Goal: Obtain resource: Download file/media

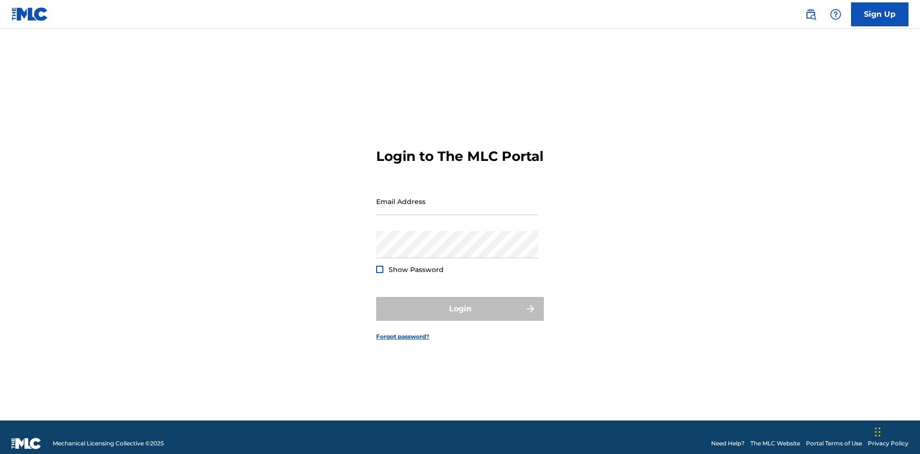
scroll to position [12, 0]
click at [457, 197] on input "Email Address" at bounding box center [457, 201] width 162 height 27
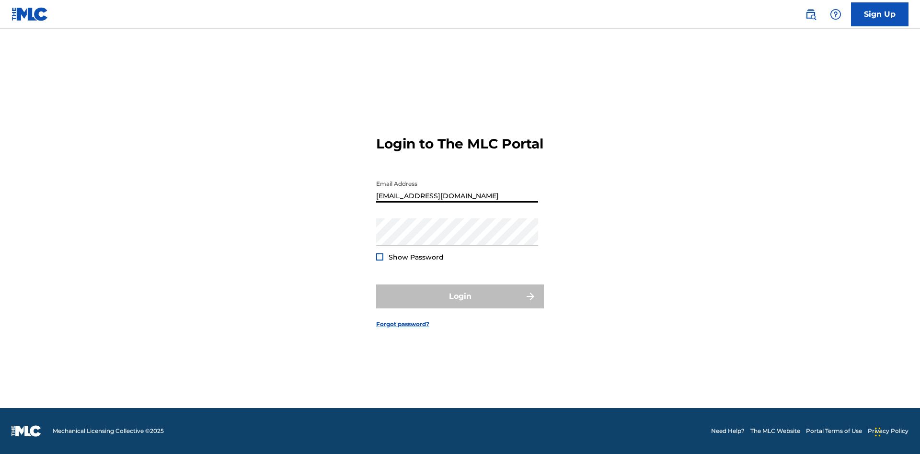
scroll to position [0, 31]
type input "240b4aa9-f93a-4811-b82d-48bb69760ffa@mailslurp.com"
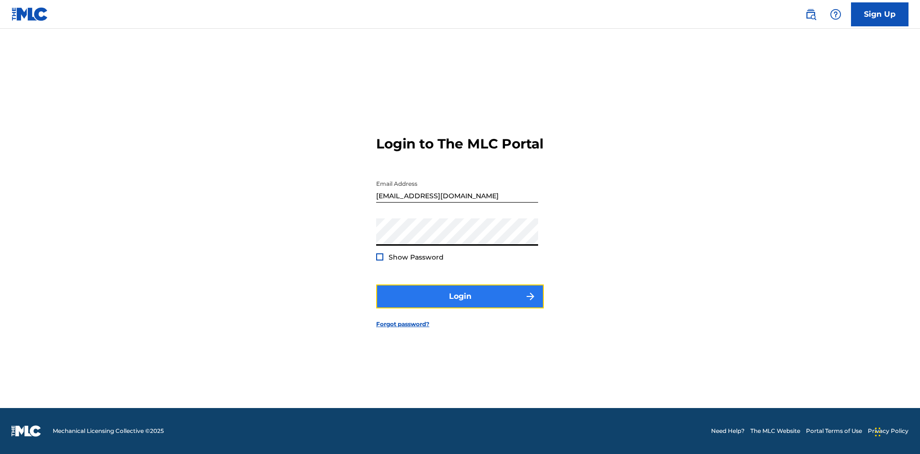
click at [460, 305] on button "Login" at bounding box center [460, 297] width 168 height 24
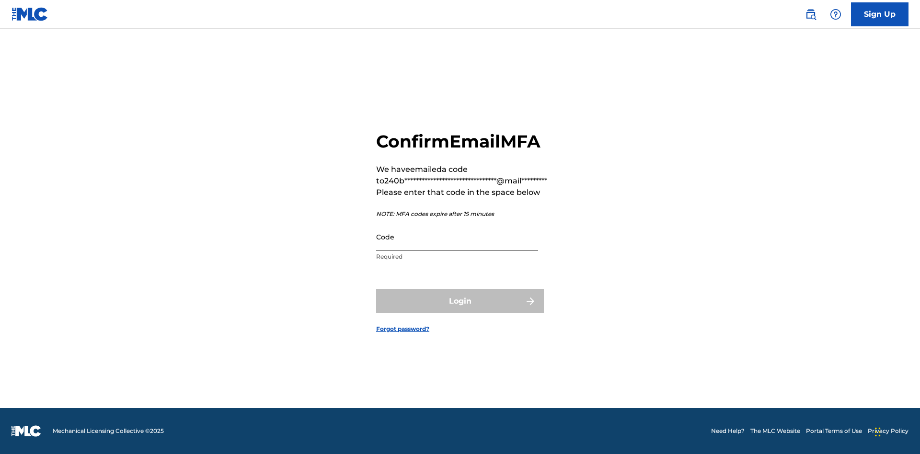
click at [457, 237] on input "Code" at bounding box center [457, 236] width 162 height 27
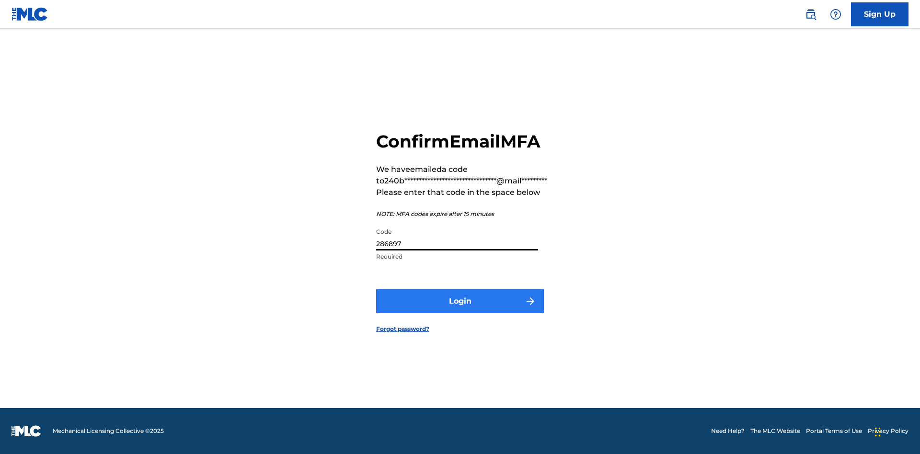
type input "286897"
click at [460, 301] on button "Login" at bounding box center [460, 302] width 168 height 24
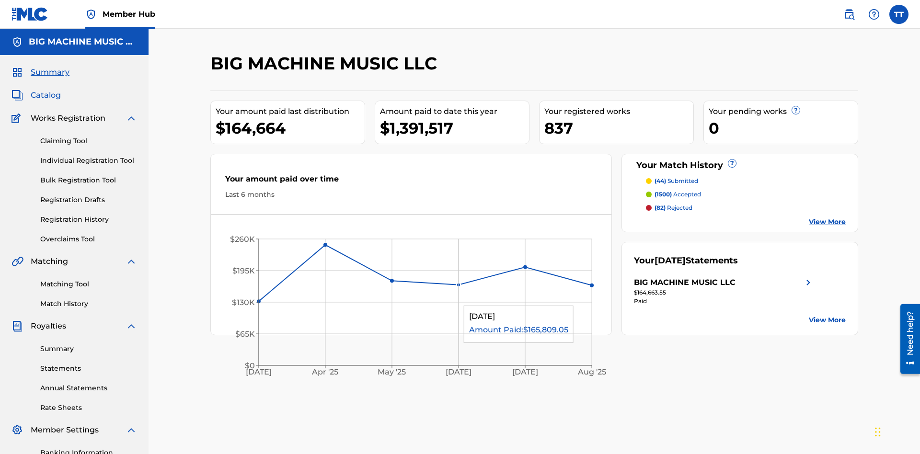
click at [46, 90] on span "Catalog" at bounding box center [46, 96] width 30 height 12
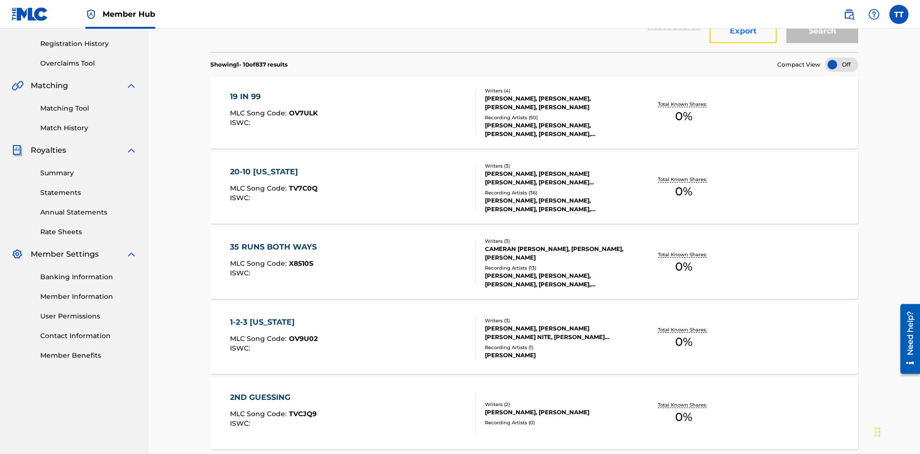
click at [743, 43] on button "Export" at bounding box center [743, 31] width 67 height 24
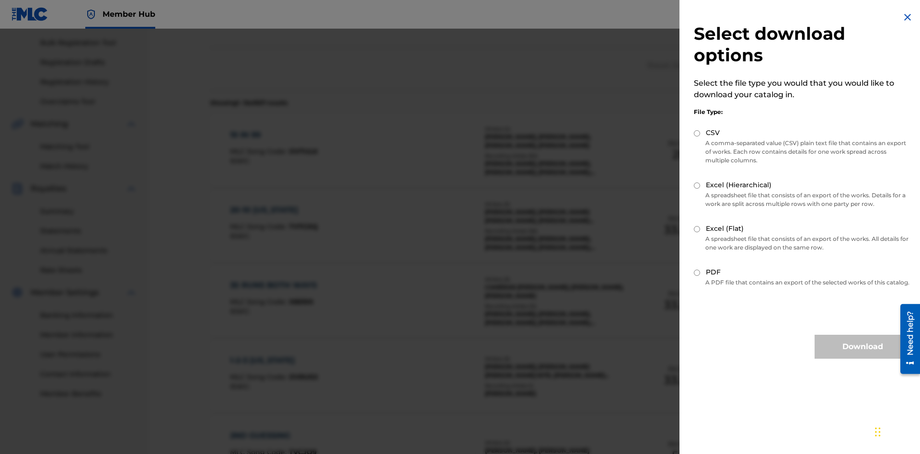
click at [697, 133] on input "CSV" at bounding box center [697, 133] width 6 height 6
radio input "true"
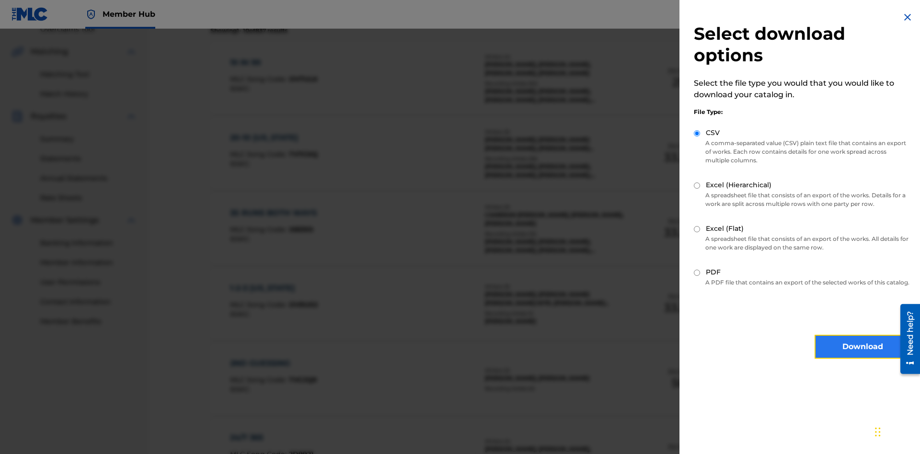
click at [863, 356] on button "Download" at bounding box center [863, 347] width 96 height 24
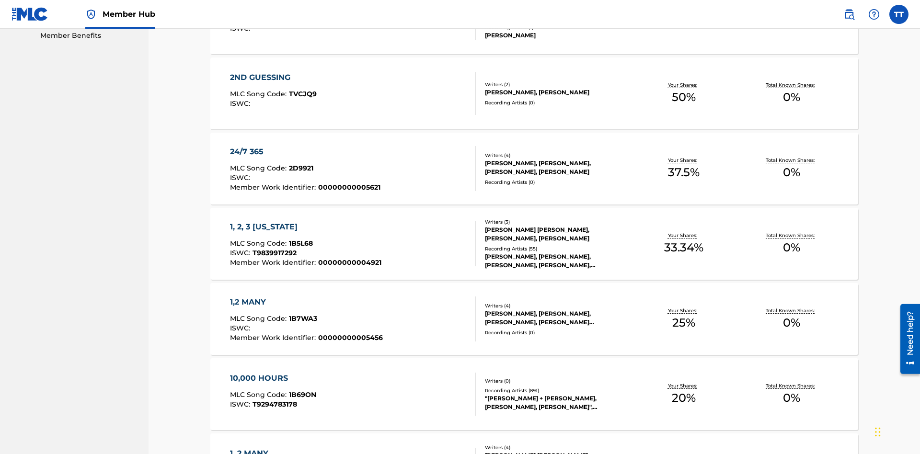
scroll to position [38, 0]
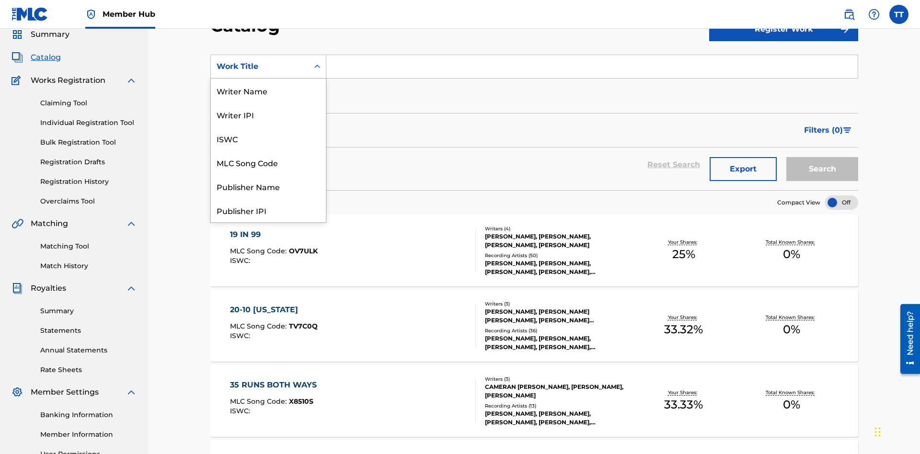
scroll to position [144, 0]
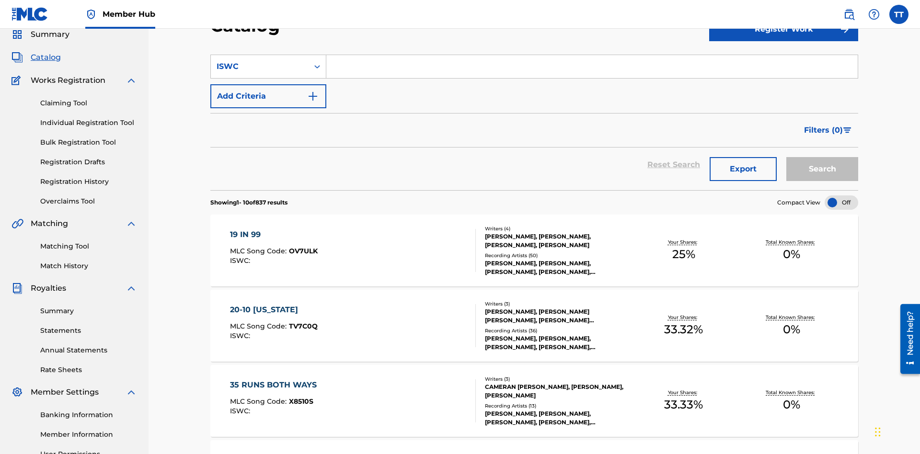
scroll to position [0, 0]
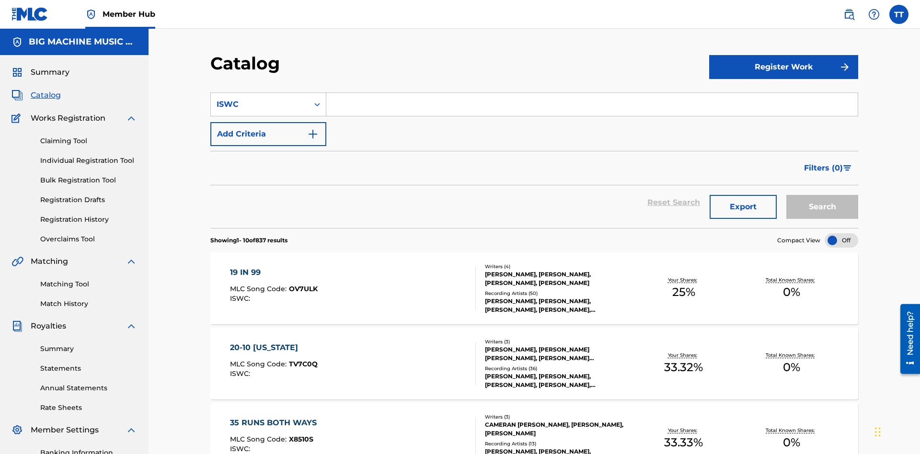
click at [592, 93] on input "Search Form" at bounding box center [592, 104] width 532 height 23
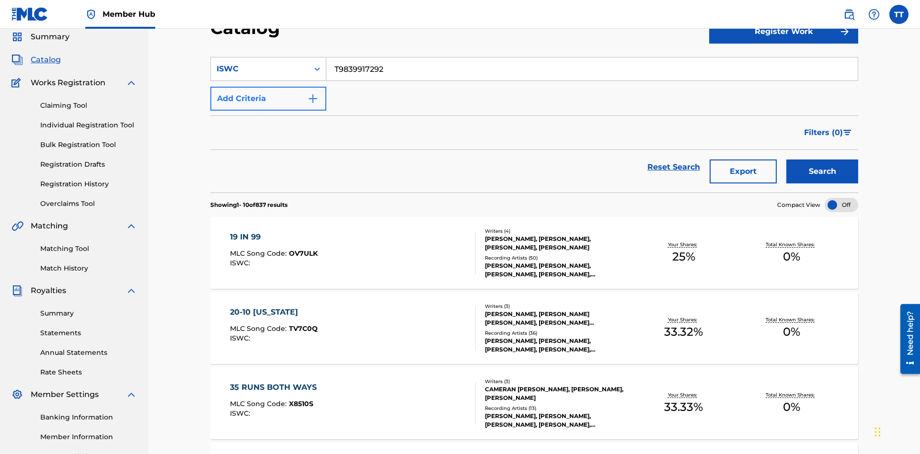
type input "T9839917292"
click at [268, 87] on button "Add Criteria" at bounding box center [268, 99] width 116 height 24
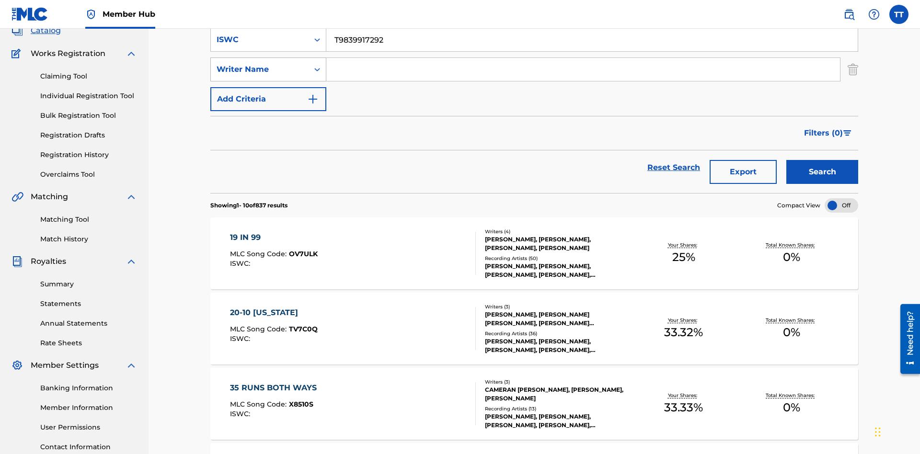
click at [260, 67] on div "Writer Name" at bounding box center [260, 70] width 86 height 12
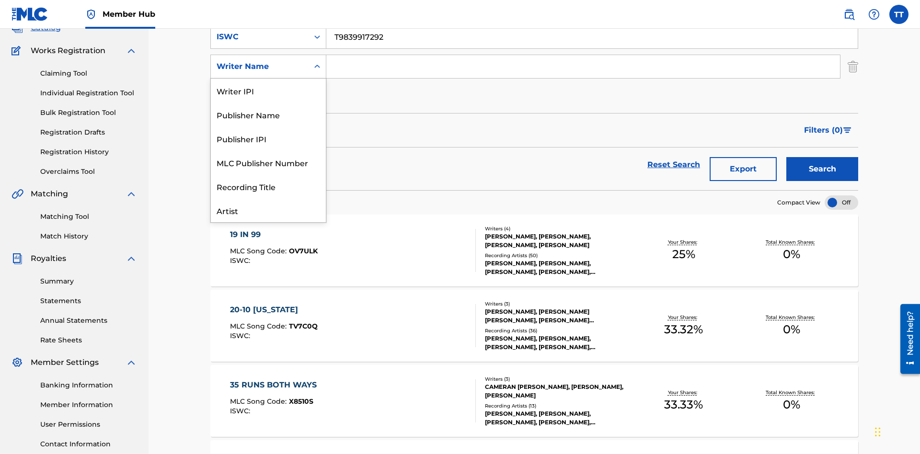
scroll to position [48, 0]
click at [268, 79] on div "Publisher Name" at bounding box center [268, 67] width 115 height 24
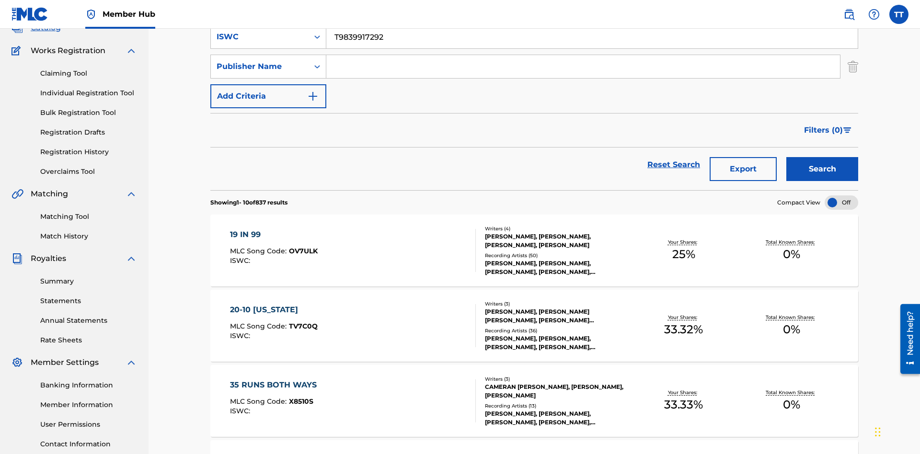
scroll to position [0, 0]
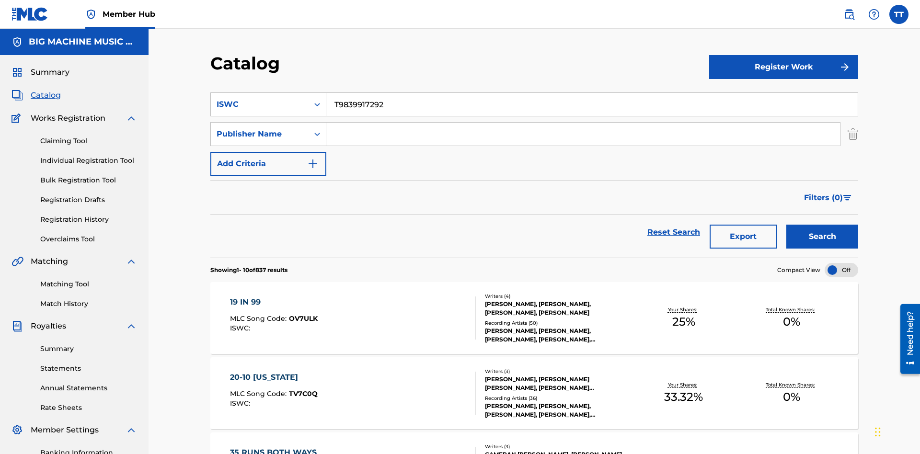
click at [583, 123] on input "Search Form" at bounding box center [583, 134] width 514 height 23
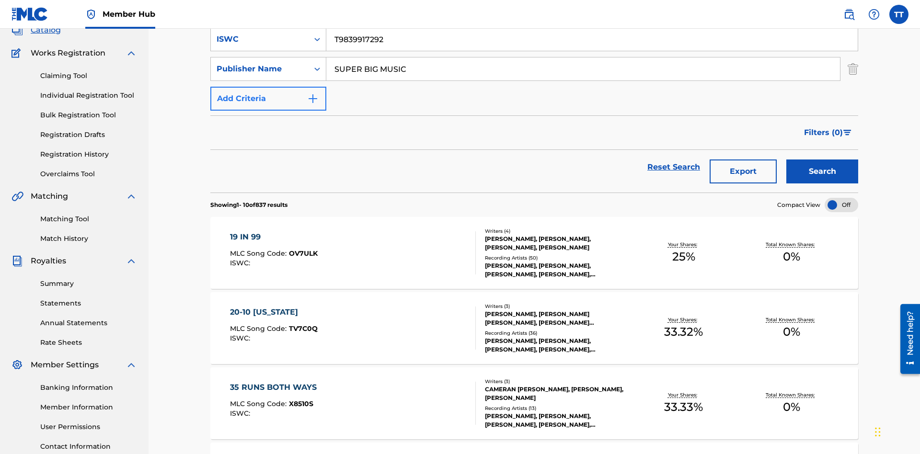
type input "SUPER BIG MUSIC"
click at [268, 87] on button "Add Criteria" at bounding box center [268, 99] width 116 height 24
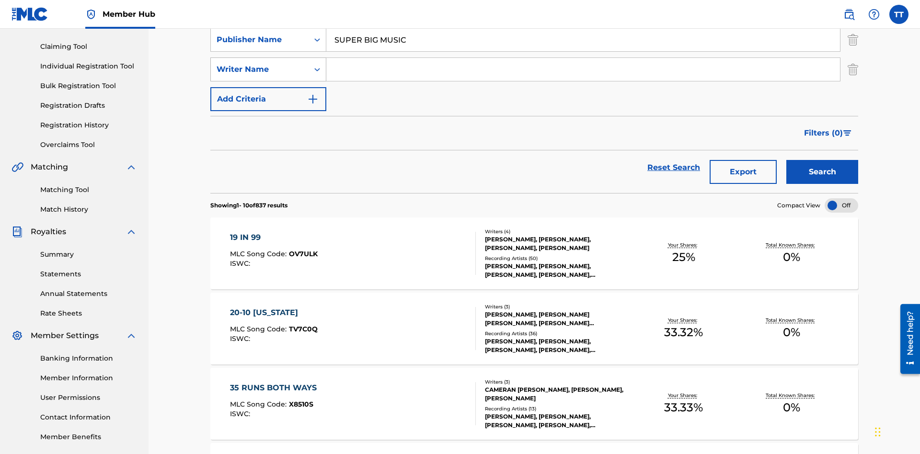
click at [260, 67] on div "Writer Name" at bounding box center [260, 70] width 86 height 12
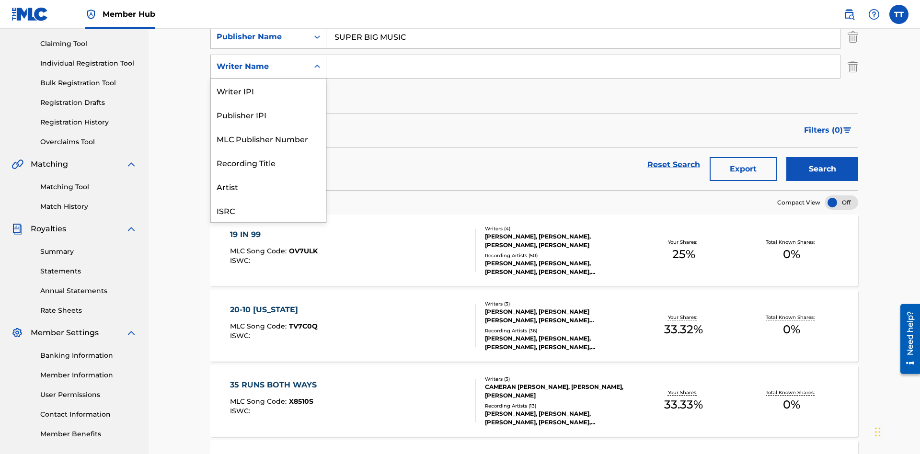
scroll to position [24, 0]
click at [268, 115] on div "MLC Publisher Number" at bounding box center [268, 115] width 115 height 24
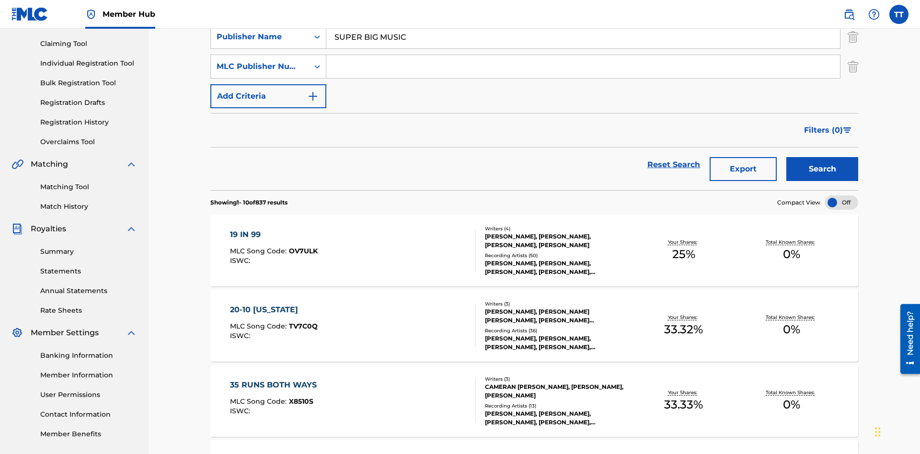
click at [583, 69] on input "Search Form" at bounding box center [583, 66] width 514 height 23
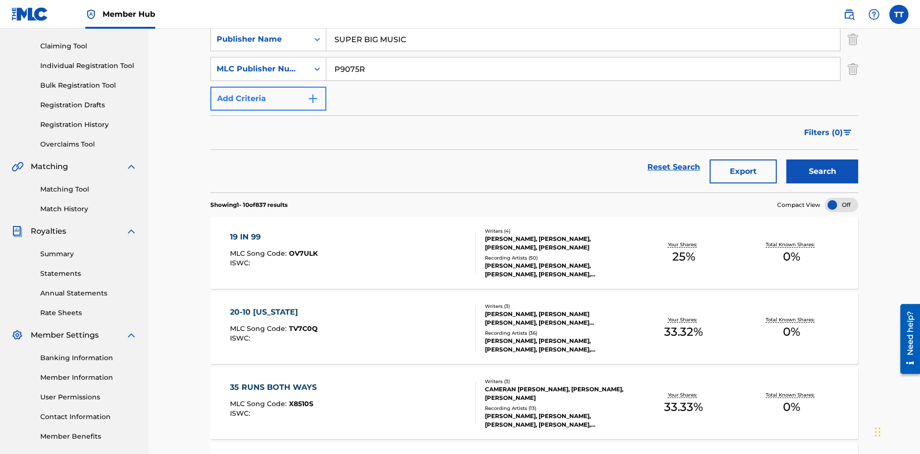
type input "P9075R"
click at [268, 87] on button "Add Criteria" at bounding box center [268, 99] width 116 height 24
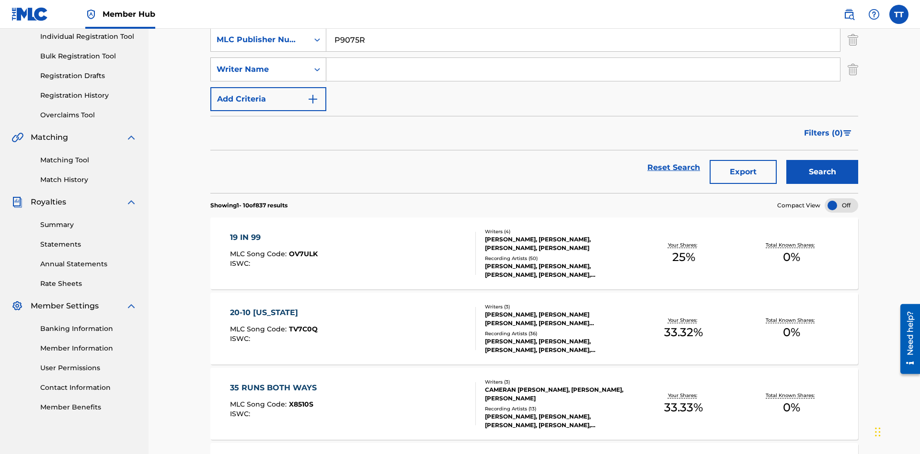
click at [260, 67] on div "Writer Name" at bounding box center [260, 70] width 86 height 12
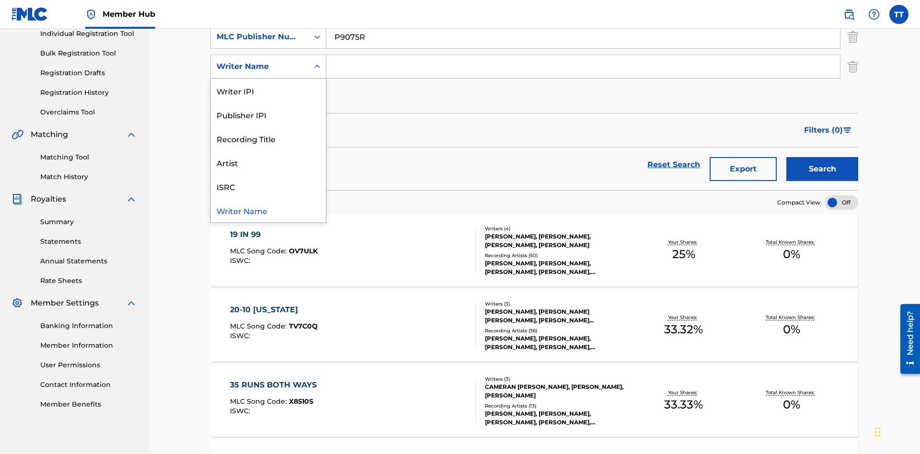
click at [268, 210] on div "Writer Name" at bounding box center [268, 210] width 115 height 24
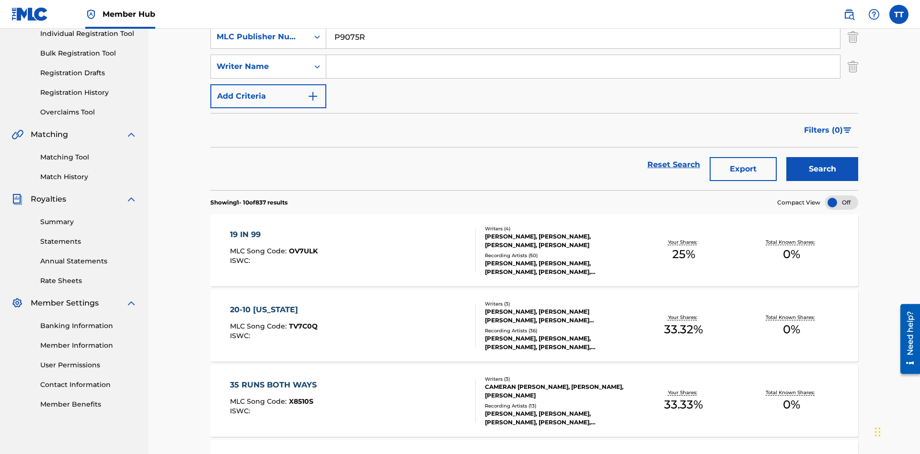
click at [583, 69] on input "Search Form" at bounding box center [583, 66] width 514 height 23
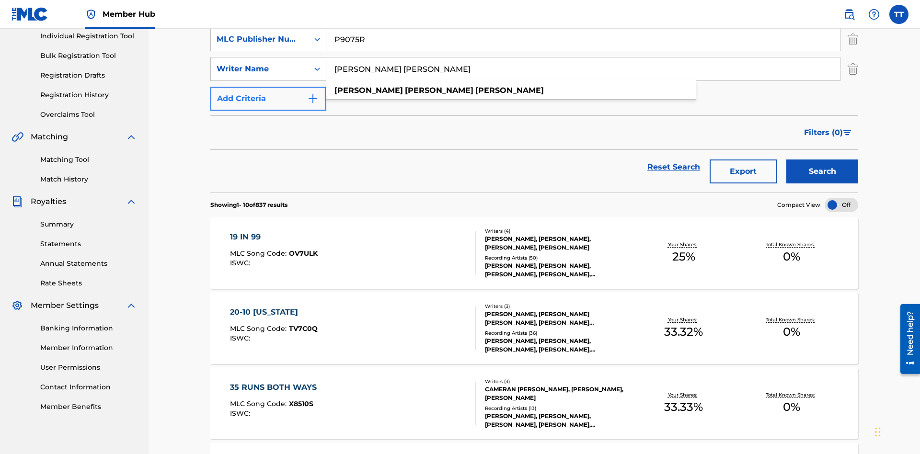
type input "JUSTIN ALLEN EBACH"
click at [268, 87] on button "Add Criteria" at bounding box center [268, 99] width 116 height 24
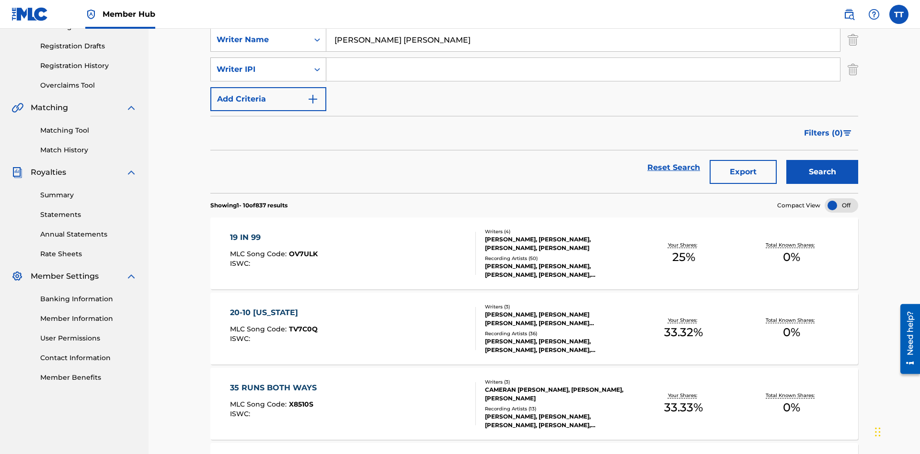
click at [260, 67] on div "Writer IPI" at bounding box center [260, 70] width 86 height 12
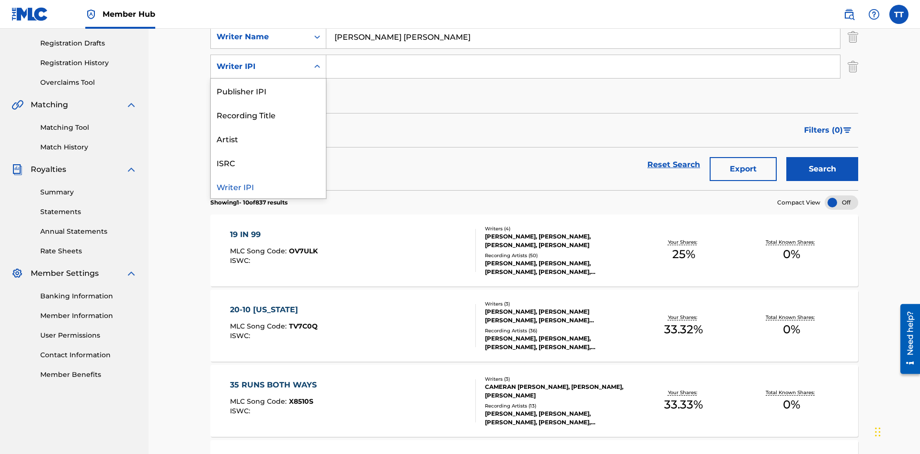
click at [268, 186] on div "Writer IPI" at bounding box center [268, 186] width 115 height 24
click at [583, 69] on input "Search Form" at bounding box center [583, 66] width 514 height 23
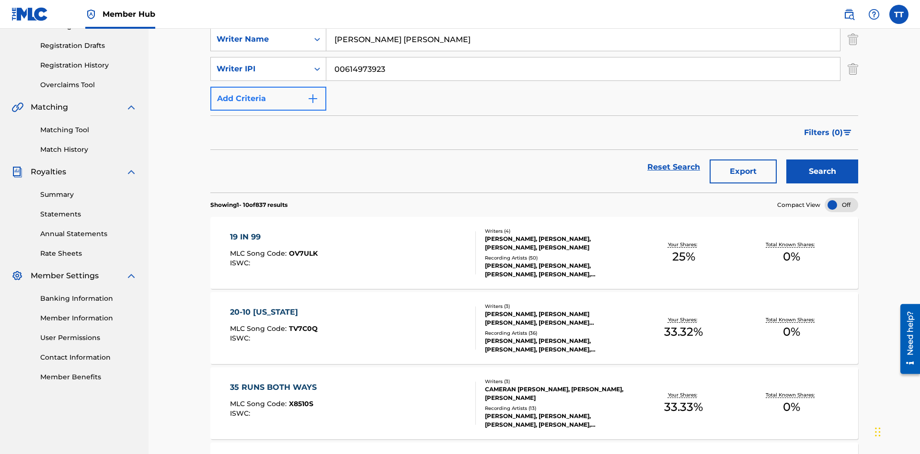
type input "00614973923"
click at [268, 87] on button "Add Criteria" at bounding box center [268, 99] width 116 height 24
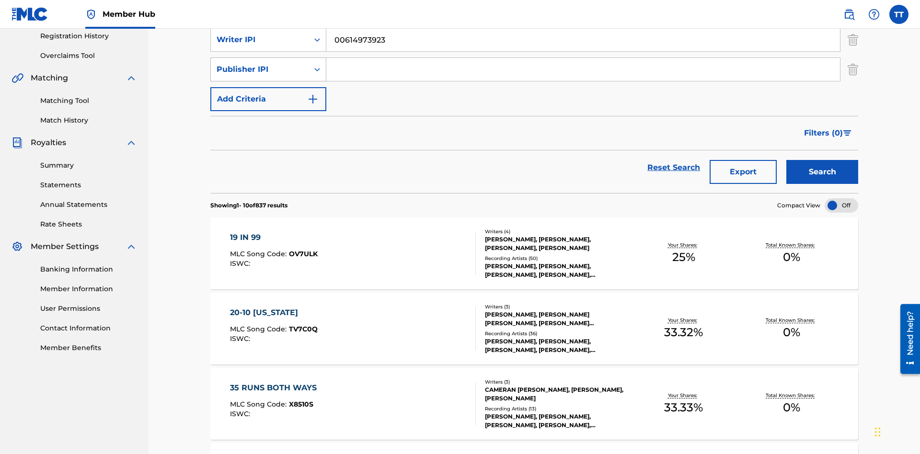
click at [260, 67] on div "Publisher IPI" at bounding box center [260, 70] width 86 height 12
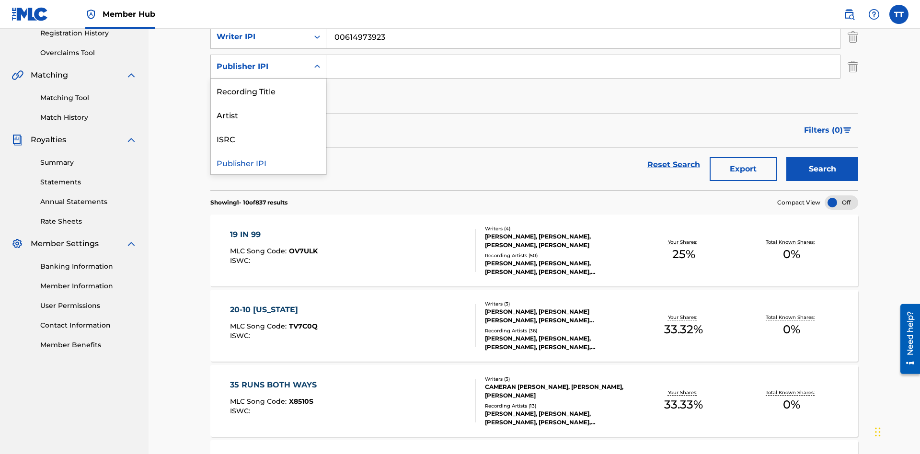
click at [268, 162] on div "Publisher IPI" at bounding box center [268, 163] width 115 height 24
click at [583, 69] on input "Search Form" at bounding box center [583, 66] width 514 height 23
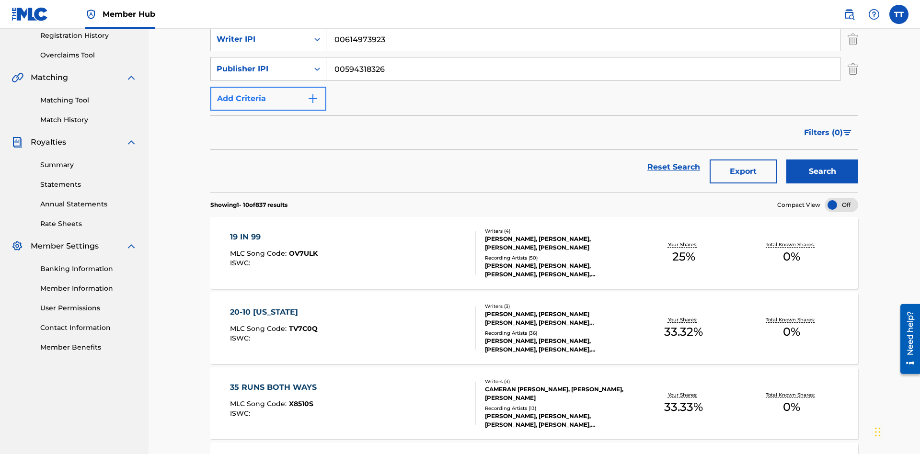
type input "00594318326"
click at [268, 87] on button "Add Criteria" at bounding box center [268, 99] width 116 height 24
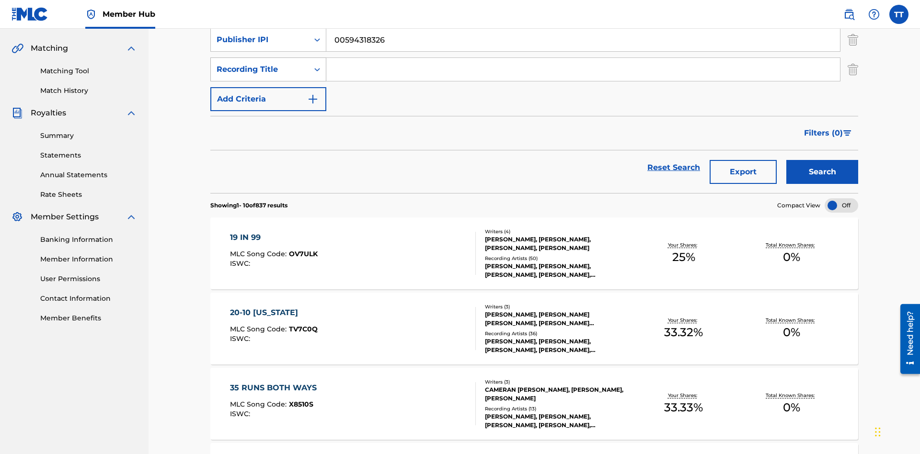
click at [260, 67] on div "Recording Title" at bounding box center [260, 70] width 86 height 12
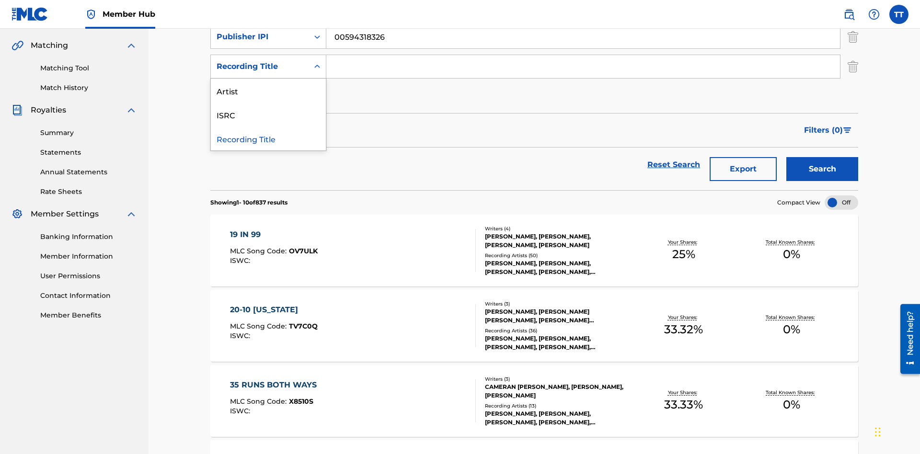
click at [268, 91] on div "Artist" at bounding box center [268, 91] width 115 height 24
click at [583, 69] on input "Search Form" at bounding box center [583, 66] width 514 height 23
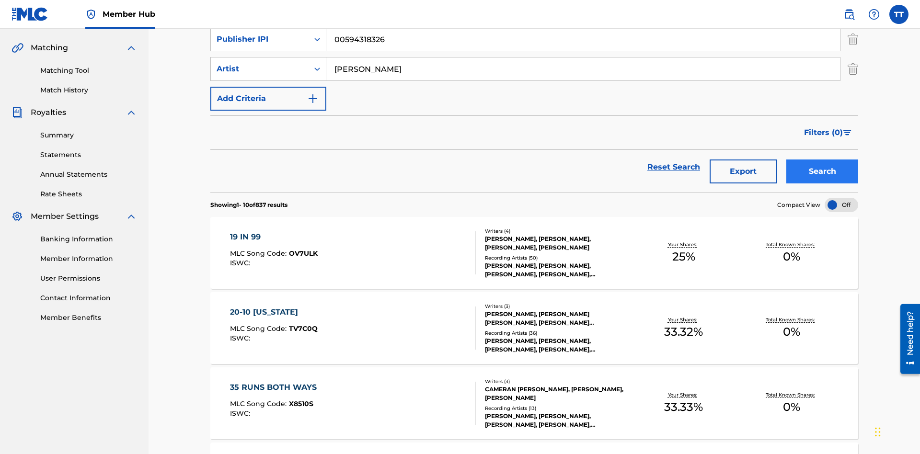
type input "BRETT YOUNG"
click at [823, 160] on button "Search" at bounding box center [823, 172] width 72 height 24
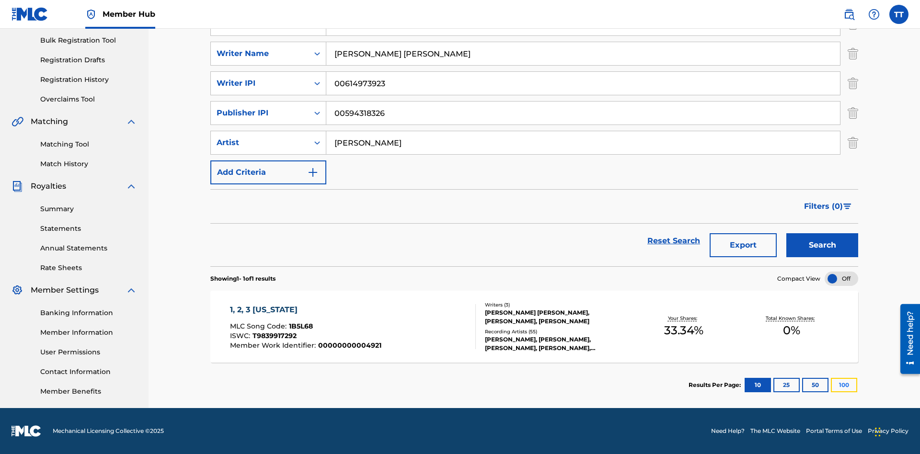
click at [831, 385] on button "100" at bounding box center [844, 385] width 26 height 14
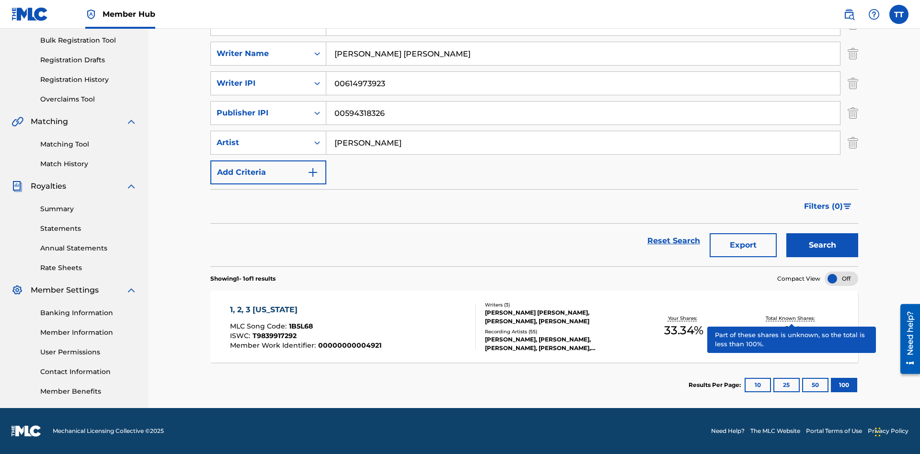
click at [300, 326] on span "1B5L68" at bounding box center [301, 326] width 24 height 9
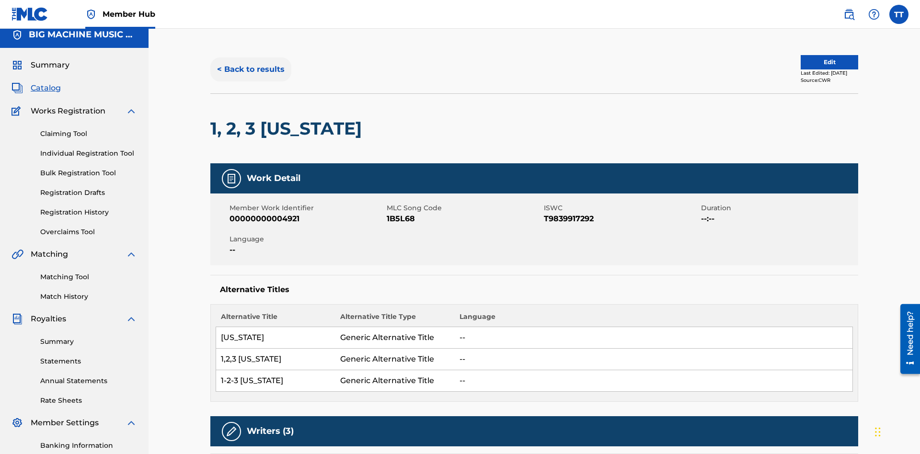
scroll to position [140, 0]
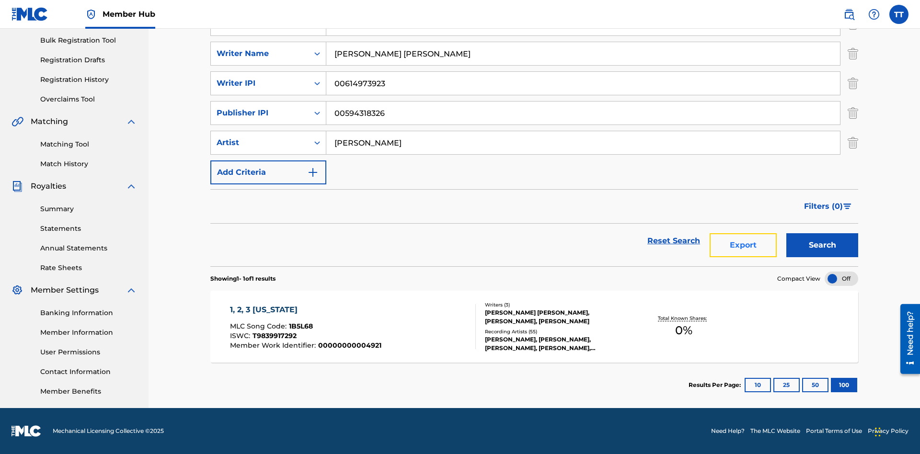
click at [743, 245] on button "Export" at bounding box center [743, 245] width 67 height 24
